Goal: Task Accomplishment & Management: Manage account settings

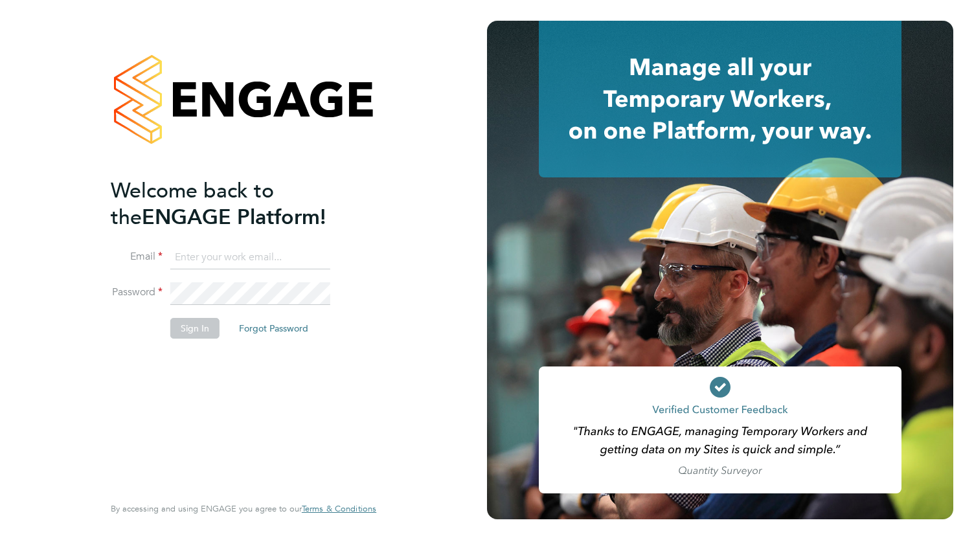
type input "[PERSON_NAME][EMAIL_ADDRESS][DOMAIN_NAME]"
click at [254, 390] on div "Welcome back to the ENGAGE Platform! Email Bianca.manser@wearehowells.co.uk Pas…" at bounding box center [237, 334] width 253 height 315
click at [207, 332] on button "Sign In" at bounding box center [194, 328] width 49 height 21
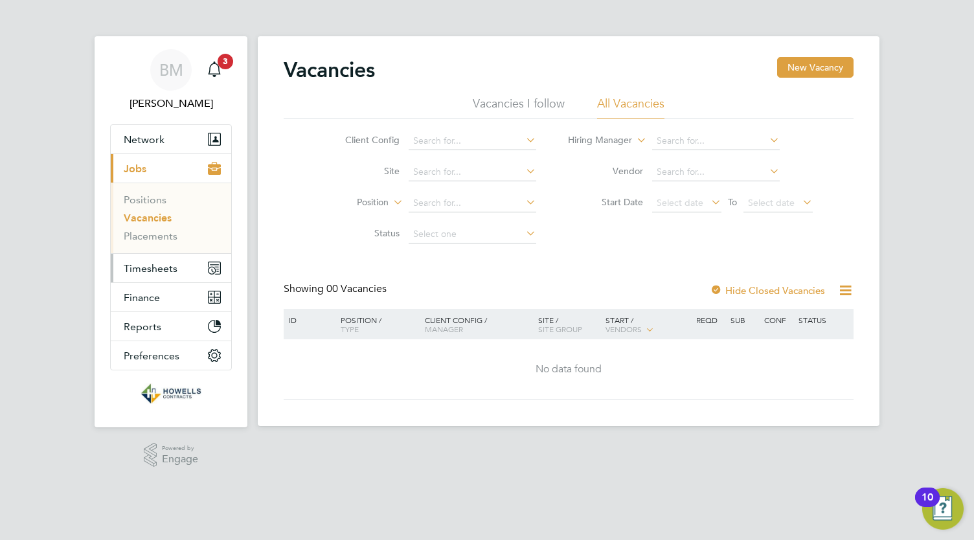
click at [148, 269] on span "Timesheets" at bounding box center [151, 268] width 54 height 12
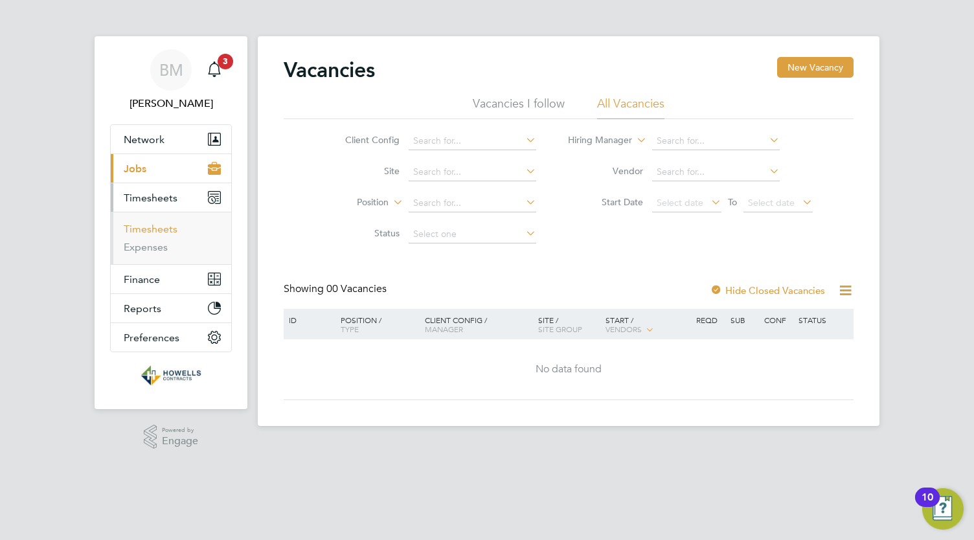
click at [164, 228] on link "Timesheets" at bounding box center [151, 229] width 54 height 12
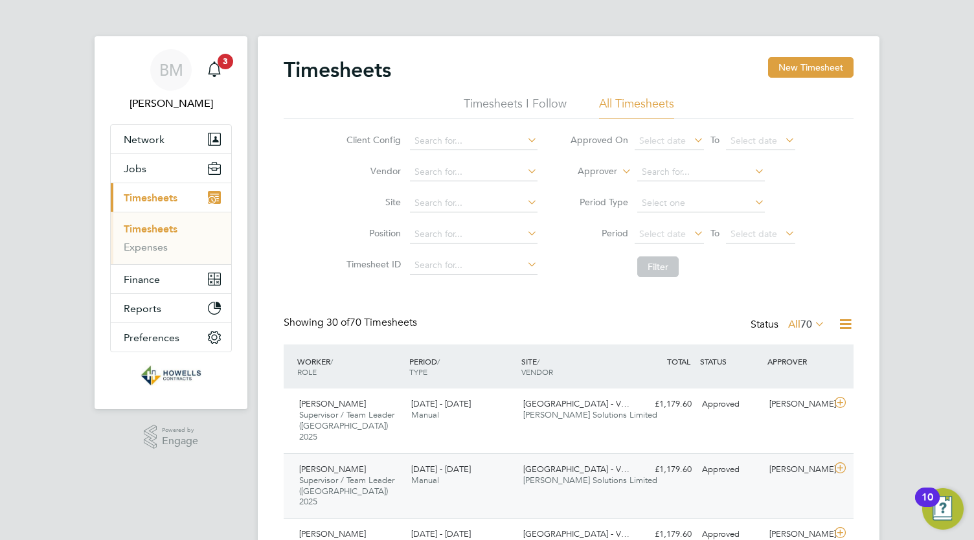
click at [581, 475] on span "[PERSON_NAME] Solutions Limited" at bounding box center [590, 480] width 134 height 11
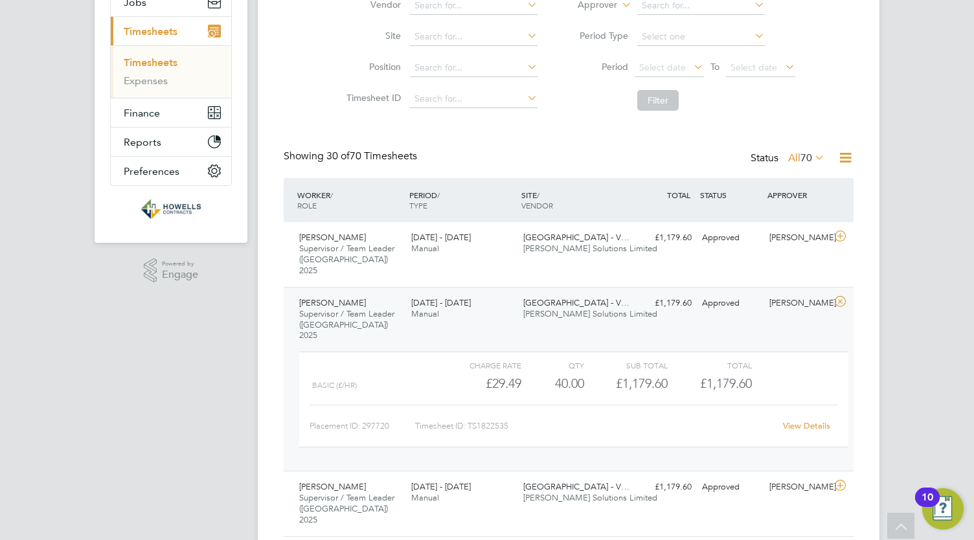
click at [815, 420] on link "View Details" at bounding box center [806, 425] width 47 height 11
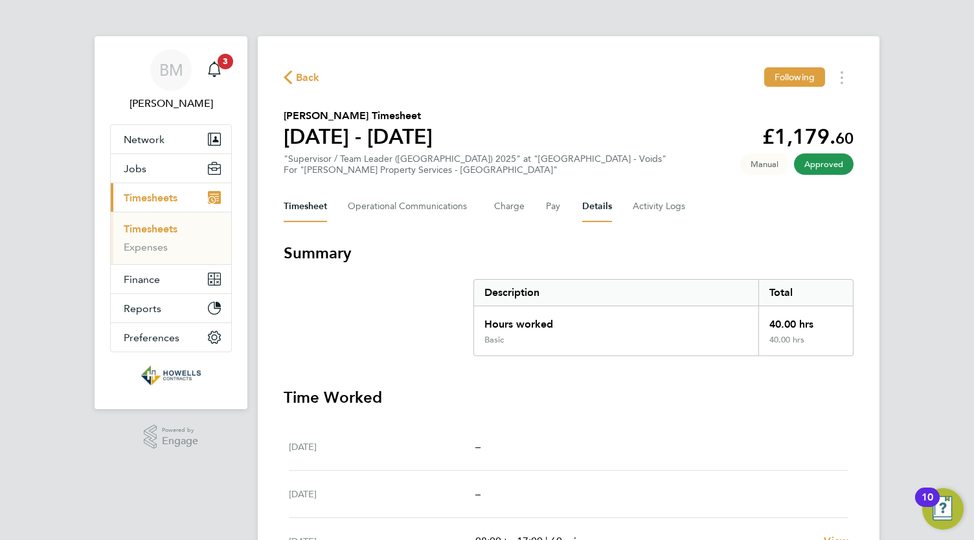
click at [602, 209] on button "Details" at bounding box center [597, 206] width 30 height 31
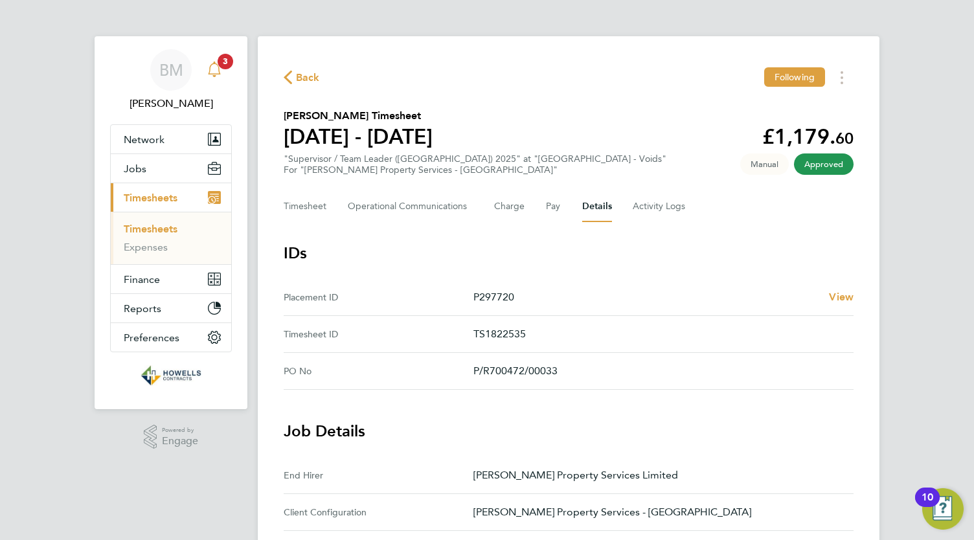
click at [218, 77] on div "Main navigation" at bounding box center [214, 70] width 26 height 26
